Goal: Transaction & Acquisition: Purchase product/service

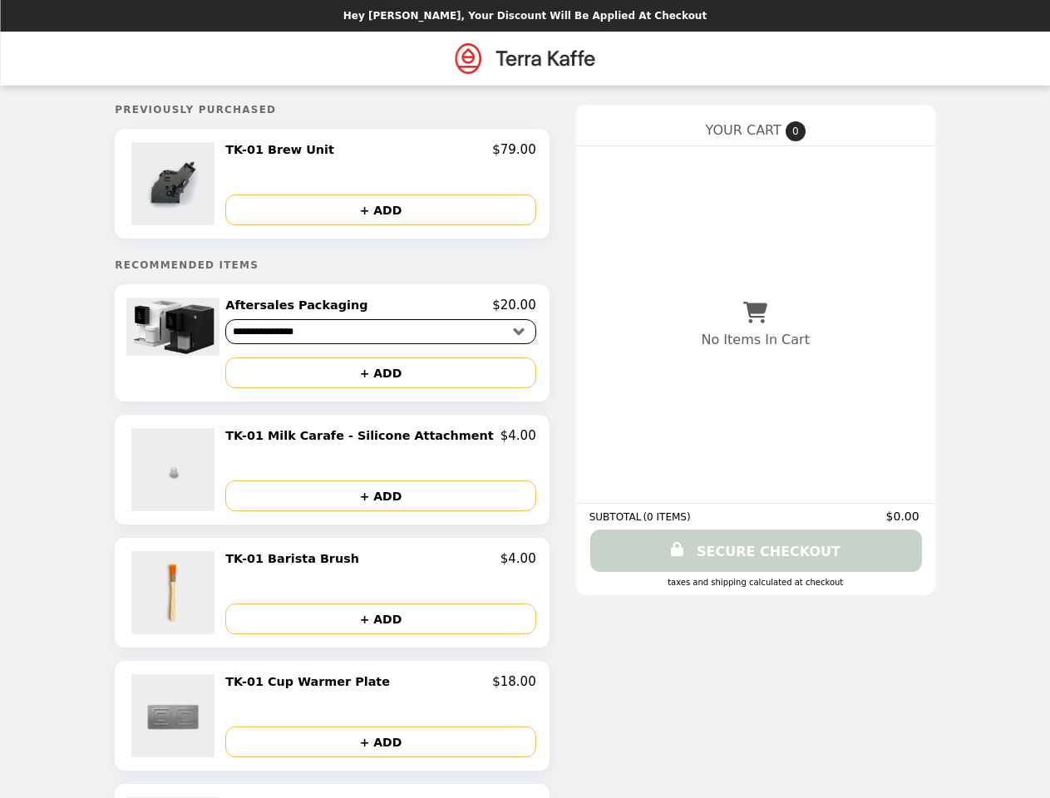
click at [204, 185] on img at bounding box center [174, 183] width 87 height 83
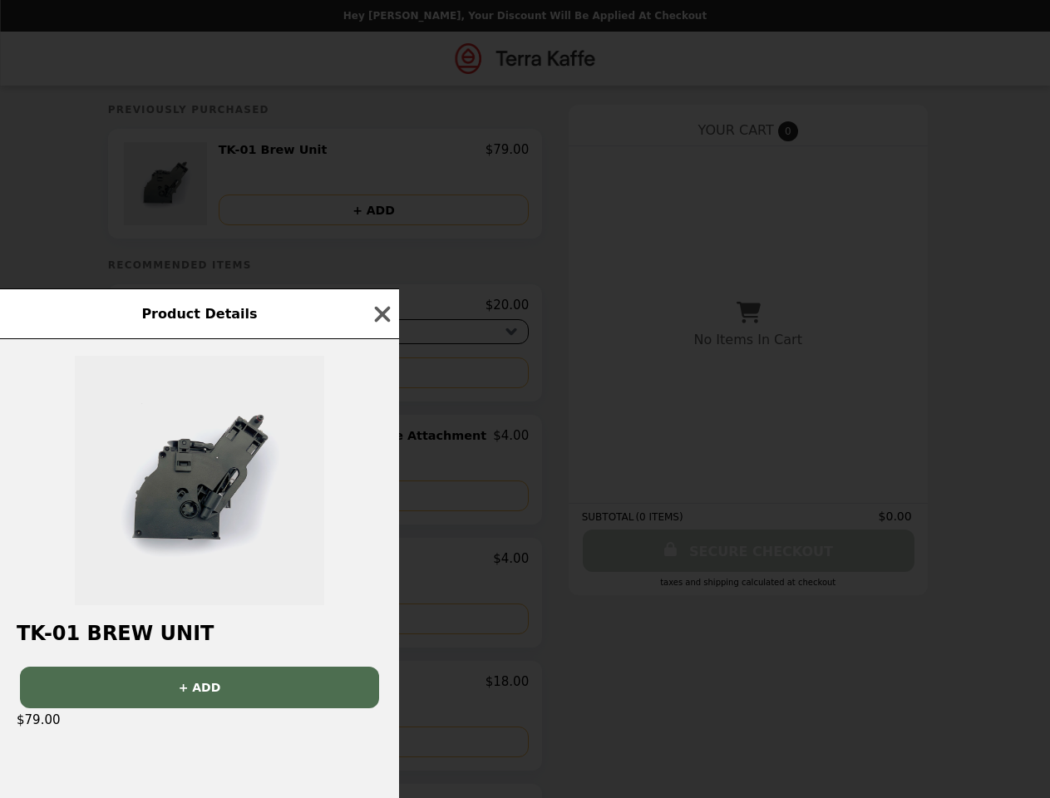
click at [381, 152] on div "Product Details TK-01 Brew Unit + ADD $79.00" at bounding box center [525, 399] width 1050 height 798
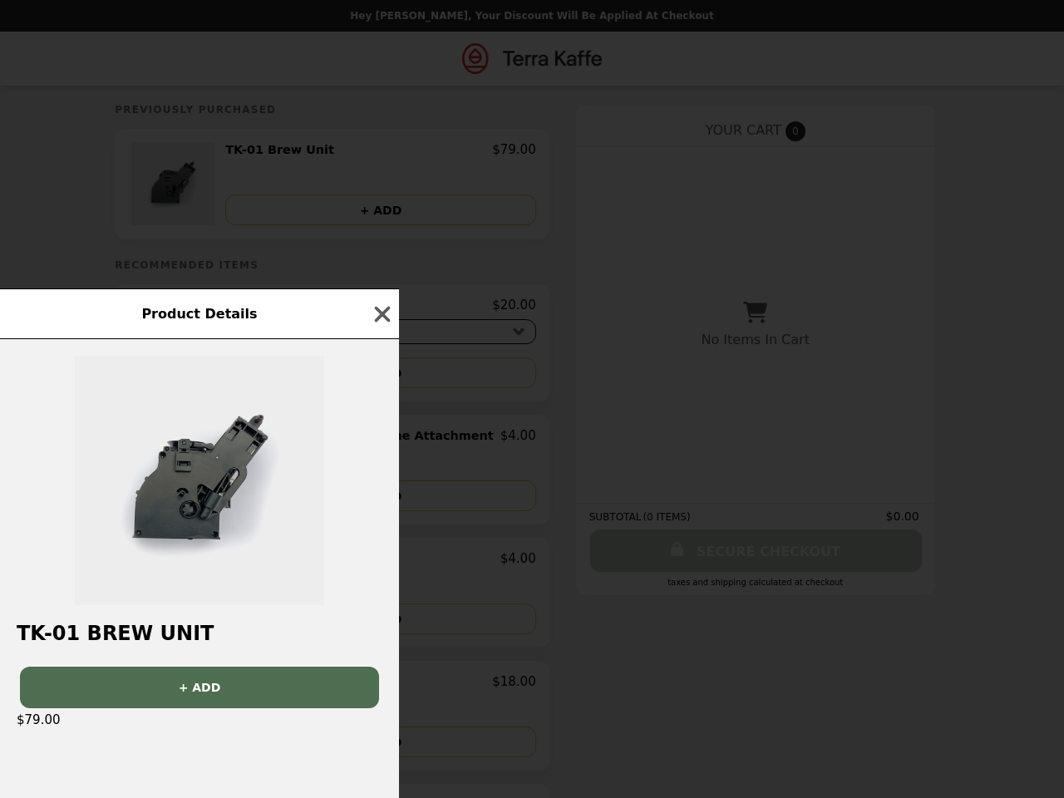
click at [381, 211] on div "Product Details TK-01 Brew Unit + ADD $79.00" at bounding box center [532, 399] width 1064 height 798
click at [204, 347] on div at bounding box center [199, 472] width 399 height 266
click at [381, 309] on div "Product Details TK-01 Brew Unit + ADD $79.00" at bounding box center [532, 399] width 1064 height 798
click at [381, 377] on div "Product Details TK-01 Brew Unit + ADD $79.00" at bounding box center [532, 399] width 1064 height 798
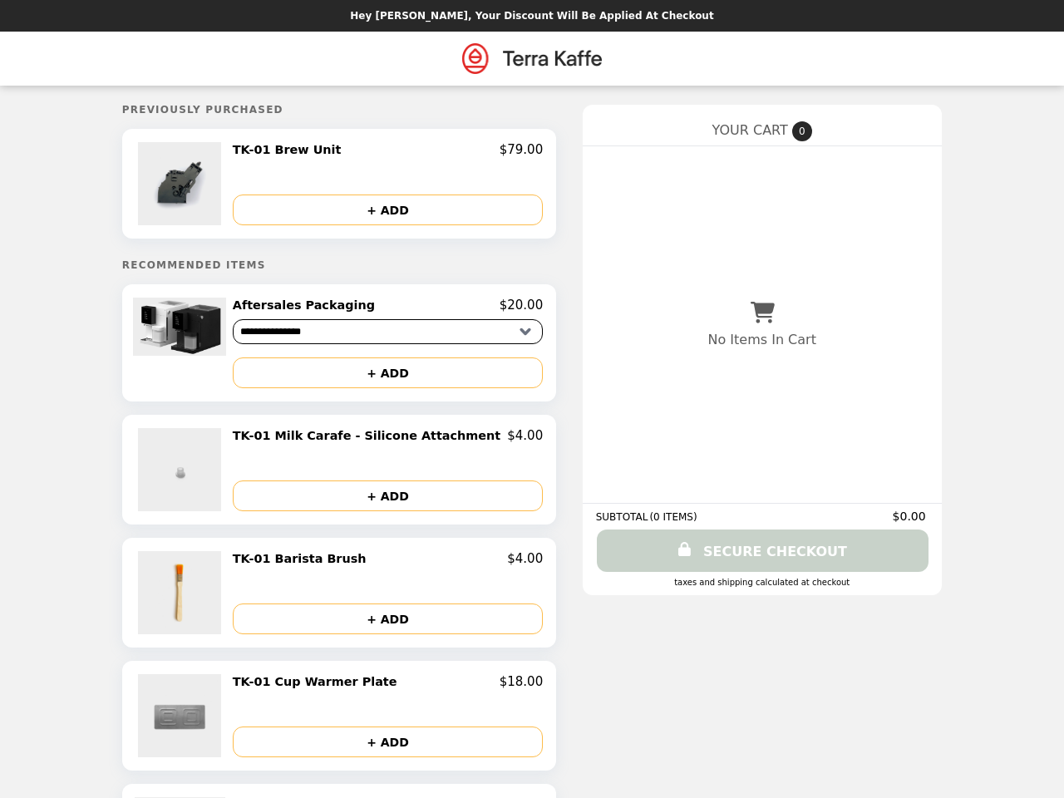
click at [204, 475] on img at bounding box center [181, 469] width 87 height 83
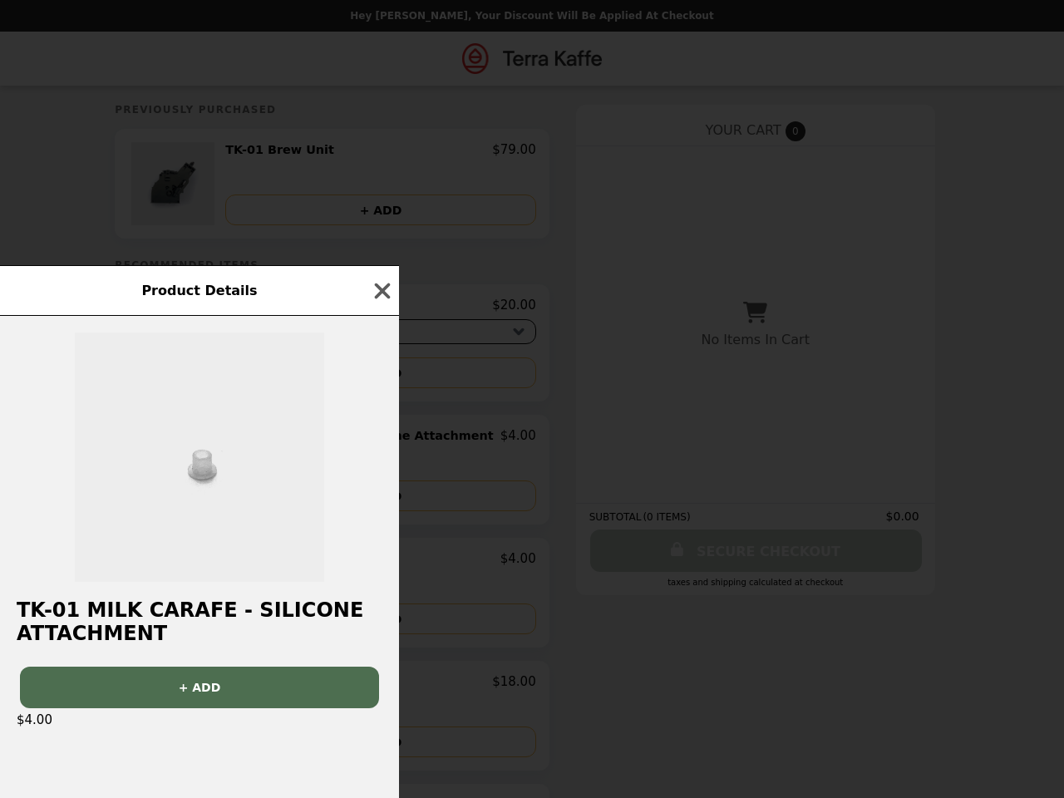
click at [381, 441] on div "Product Details TK-01 Milk Carafe - Silicone Attachment + ADD $4.00" at bounding box center [532, 399] width 1064 height 798
click at [381, 500] on div at bounding box center [199, 449] width 399 height 266
click at [204, 598] on div "Product Details TK-01 Milk Carafe - Silicone Attachment + ADD $4.00" at bounding box center [532, 399] width 1064 height 798
